Goal: Task Accomplishment & Management: Manage account settings

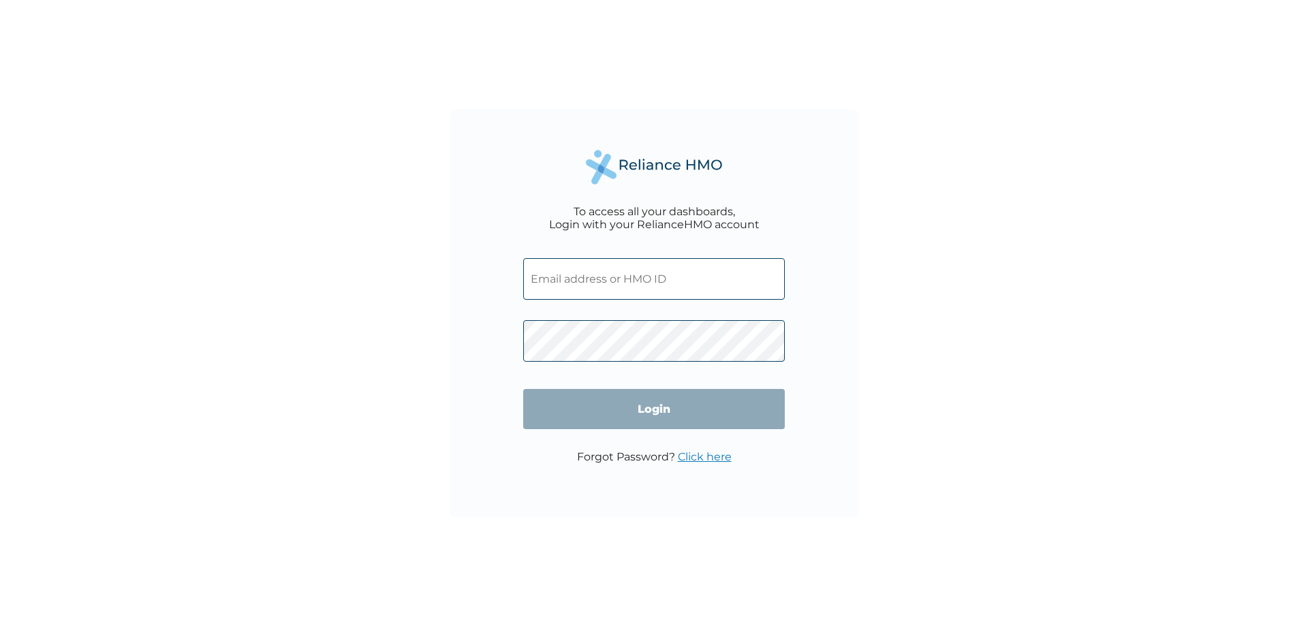
type input "FMI/10187/A"
click at [646, 416] on input "Login" at bounding box center [654, 409] width 262 height 40
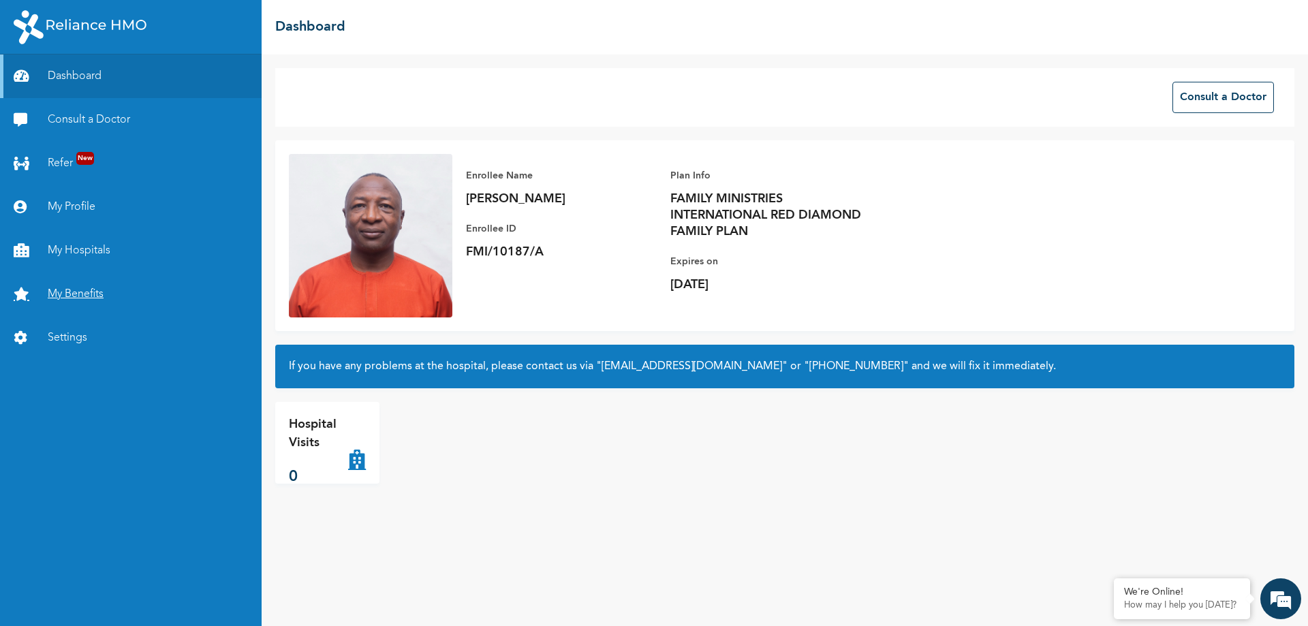
click at [107, 292] on link "My Benefits" at bounding box center [131, 295] width 262 height 44
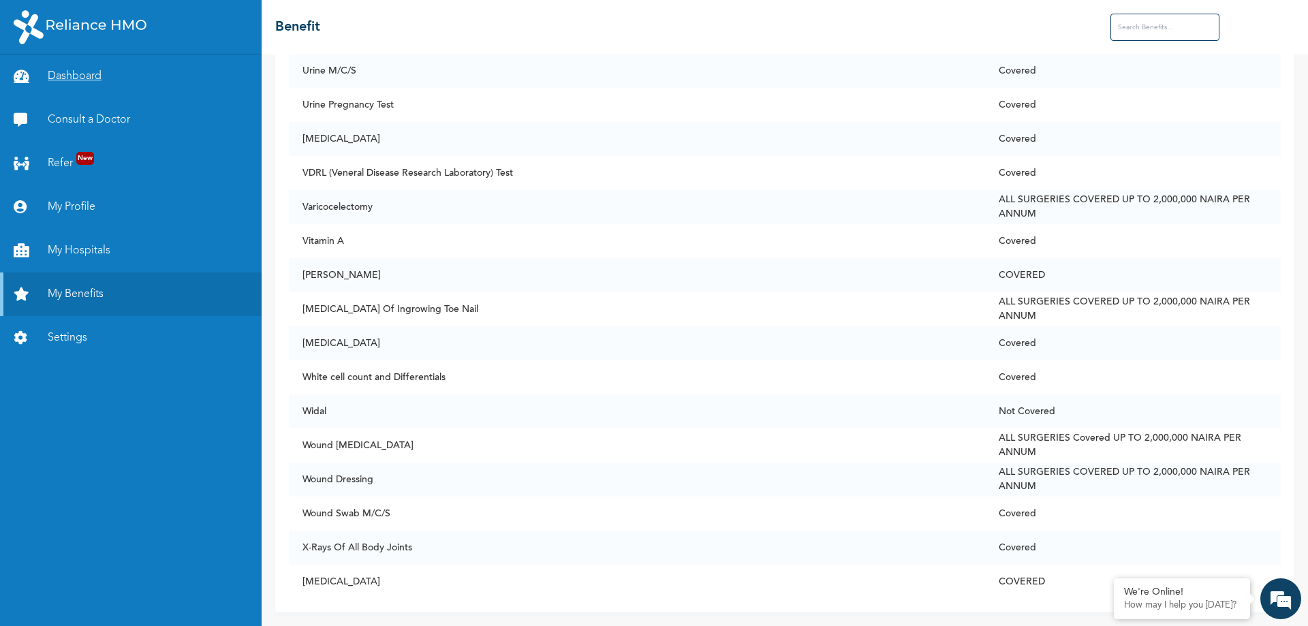
click at [73, 79] on link "Dashboard" at bounding box center [131, 77] width 262 height 44
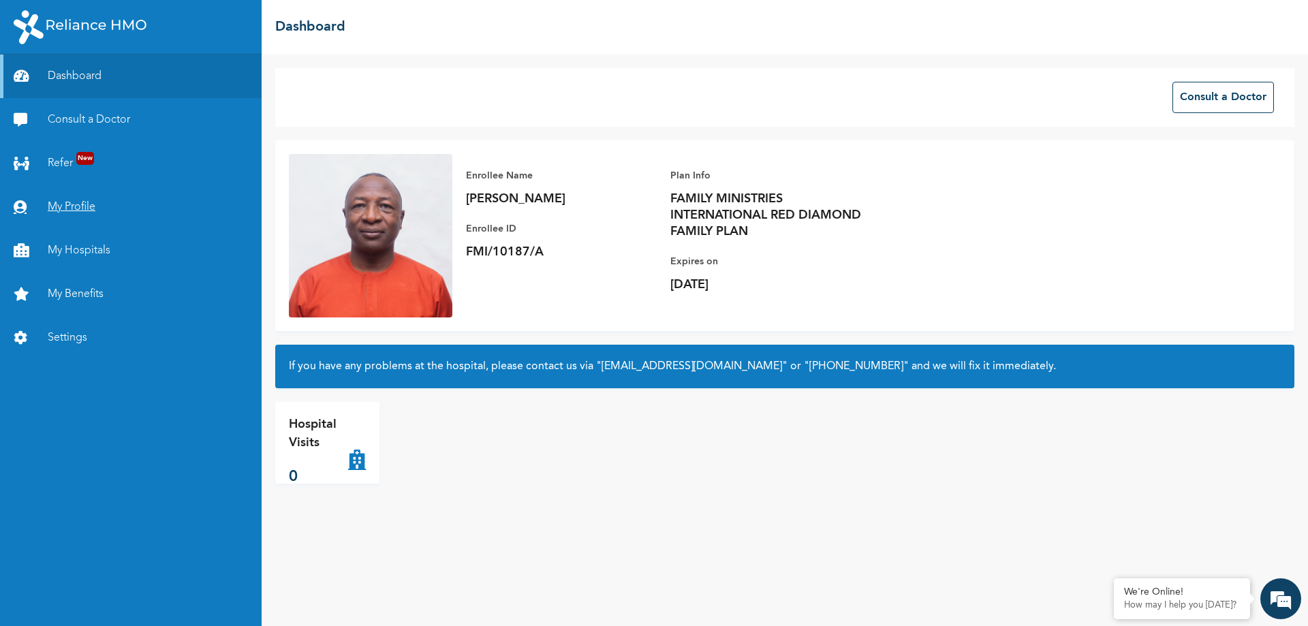
click at [61, 202] on link "My Profile" at bounding box center [131, 207] width 262 height 44
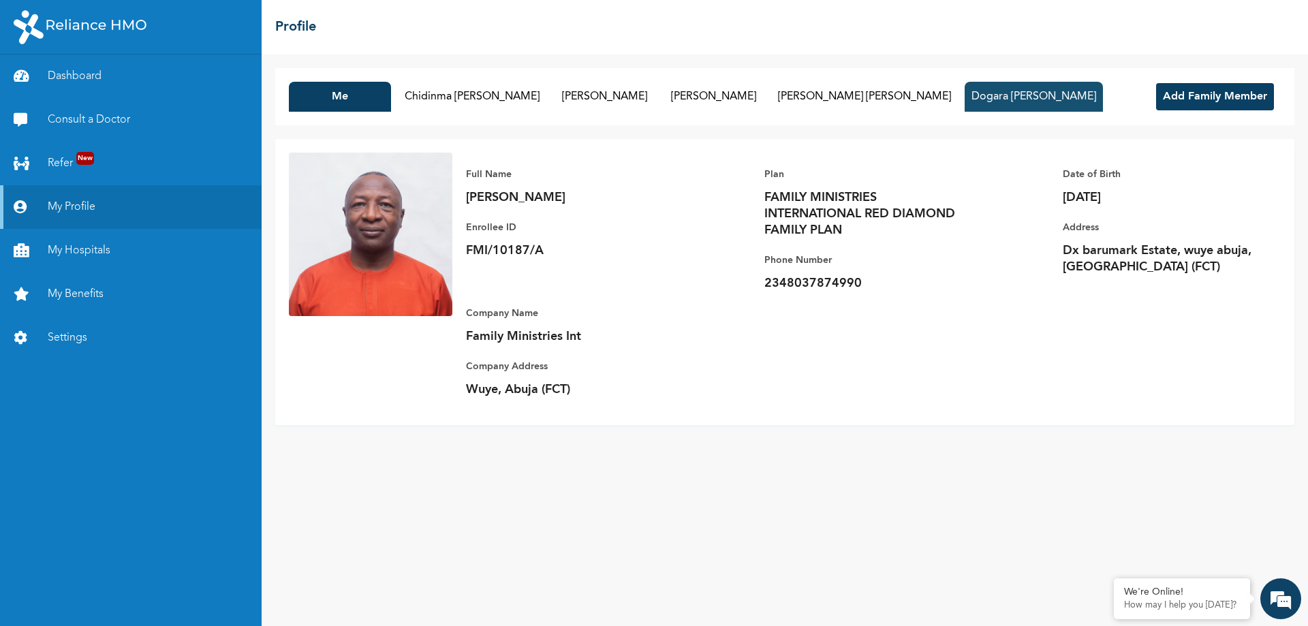
click at [965, 101] on button "Dogara [PERSON_NAME]" at bounding box center [1034, 97] width 138 height 30
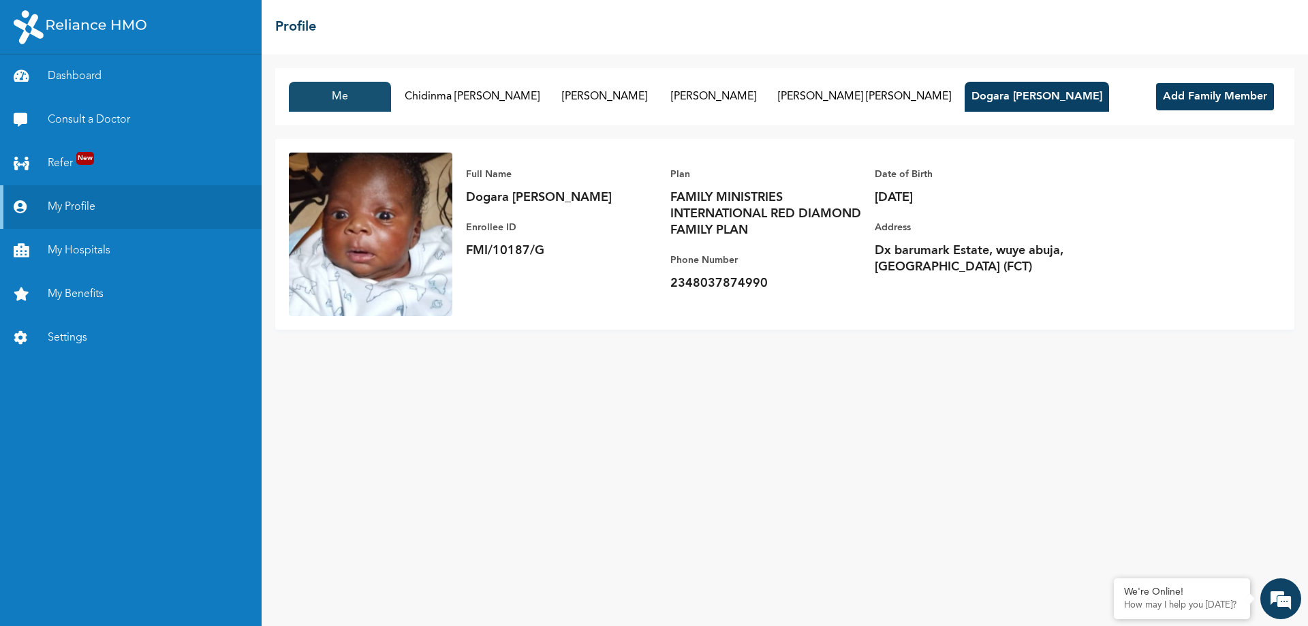
click at [348, 98] on button "Me" at bounding box center [340, 97] width 102 height 30
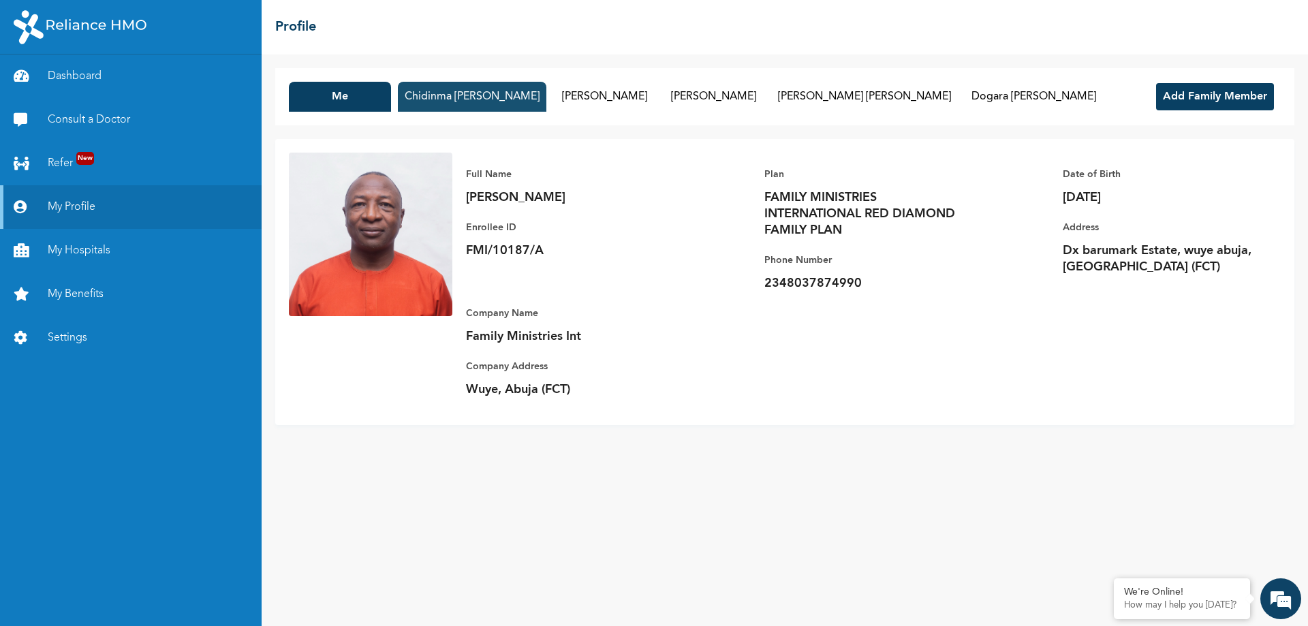
click at [487, 104] on button "Chidinma [PERSON_NAME]" at bounding box center [472, 97] width 149 height 30
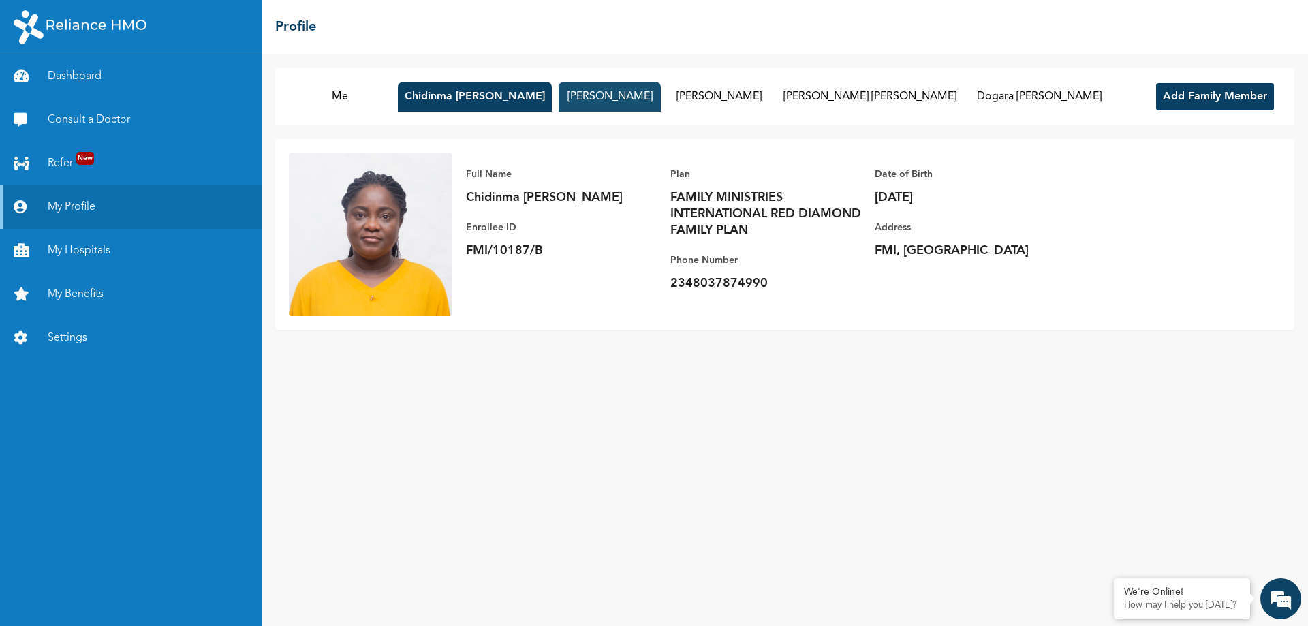
click at [579, 104] on button "[PERSON_NAME]" at bounding box center [610, 97] width 102 height 30
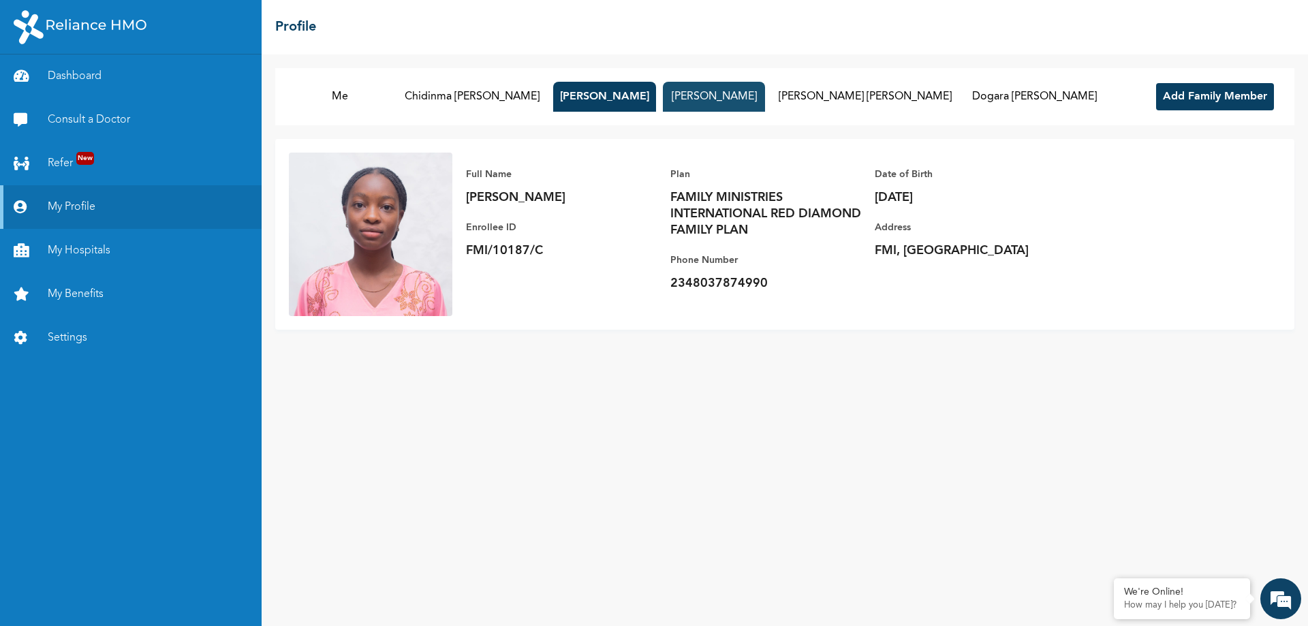
click at [687, 95] on button "[PERSON_NAME]" at bounding box center [714, 97] width 102 height 30
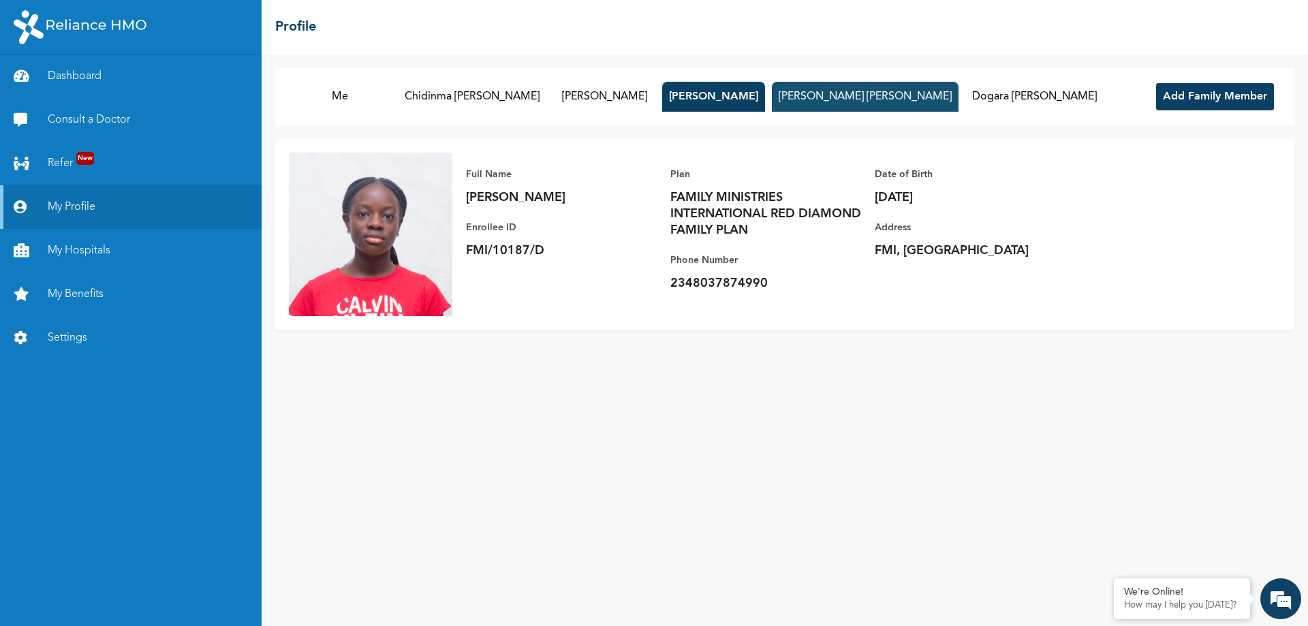
click at [812, 97] on button "[PERSON_NAME] [PERSON_NAME]" at bounding box center [865, 97] width 187 height 30
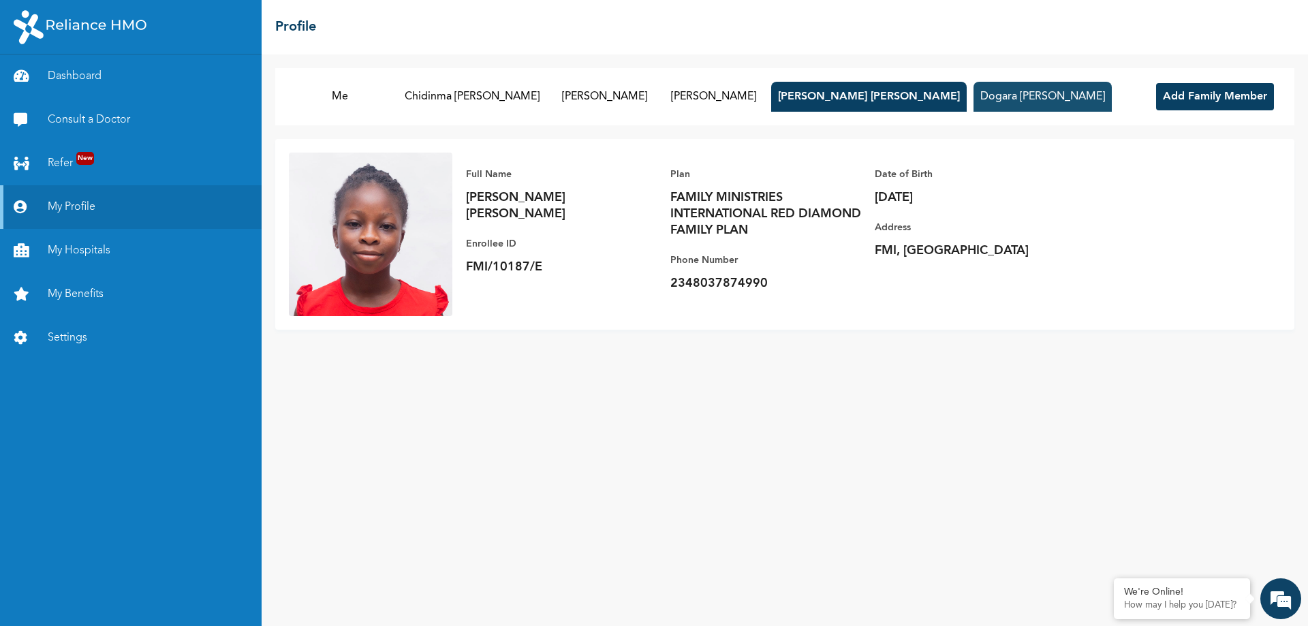
click at [974, 100] on button "Dogara [PERSON_NAME]" at bounding box center [1043, 97] width 138 height 30
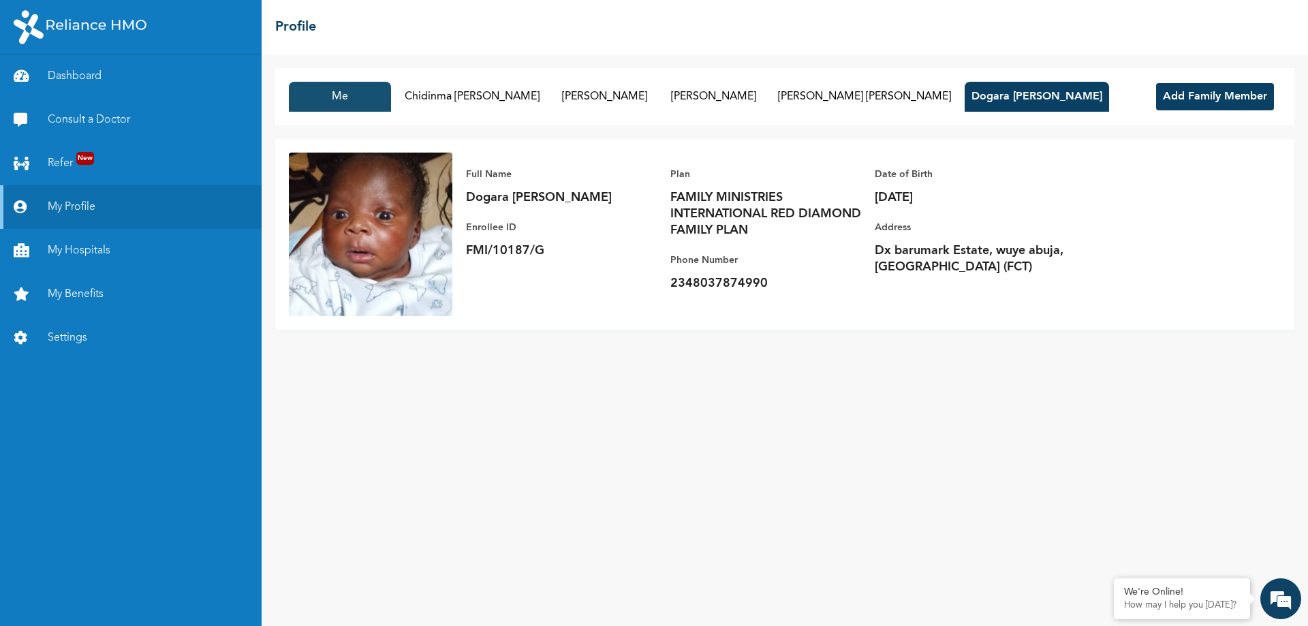
click at [344, 106] on button "Me" at bounding box center [340, 97] width 102 height 30
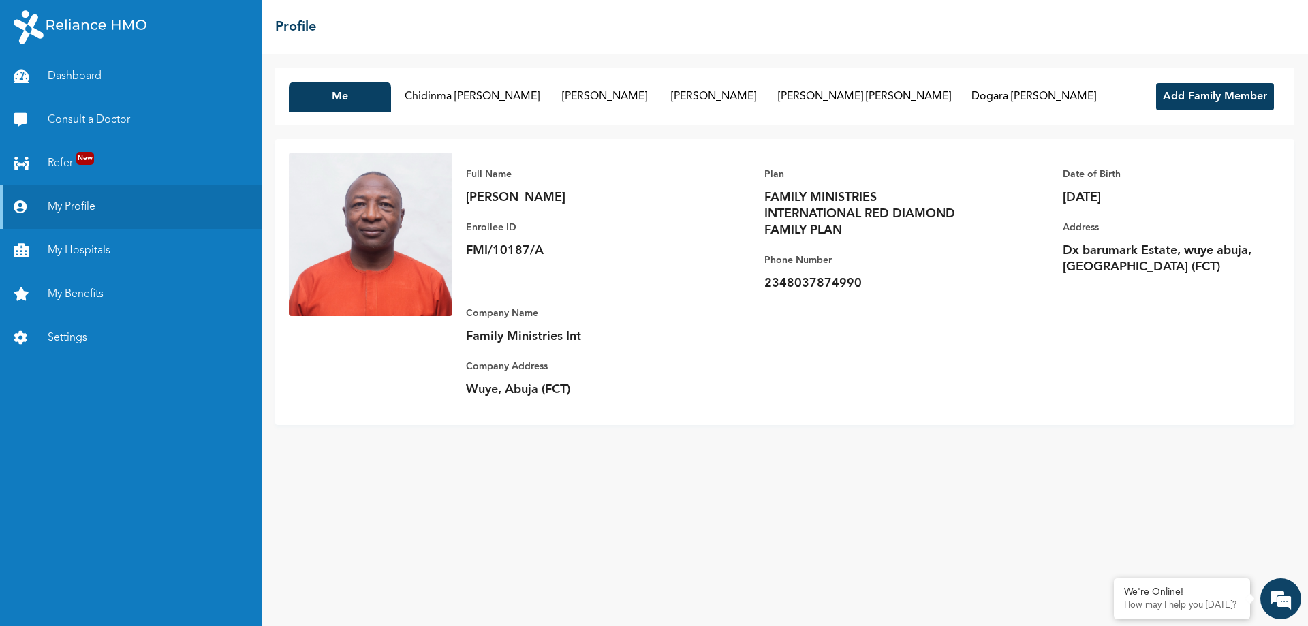
click at [85, 81] on link "Dashboard" at bounding box center [131, 77] width 262 height 44
